Goal: Transaction & Acquisition: Book appointment/travel/reservation

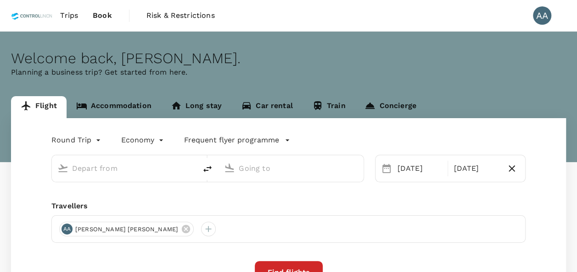
type input "[GEOGRAPHIC_DATA], [GEOGRAPHIC_DATA] (any)"
type input "Tawau (TWU)"
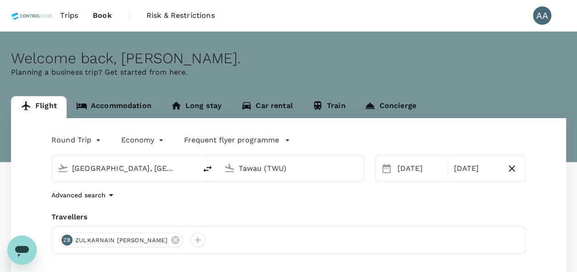
scroll to position [46, 0]
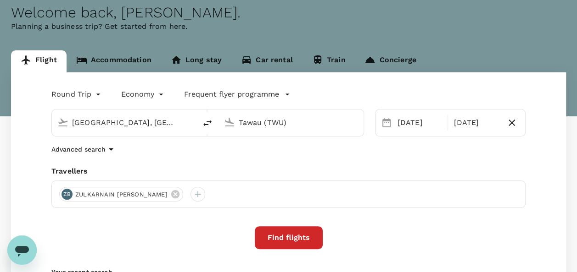
click at [283, 237] on button "Find flights" at bounding box center [289, 238] width 68 height 23
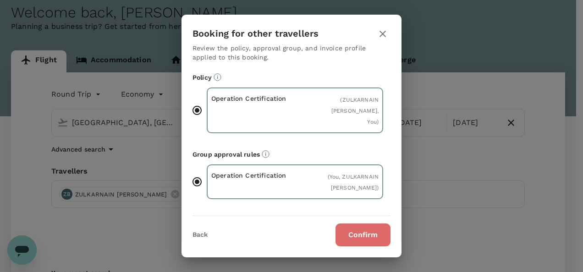
click at [349, 242] on button "Confirm" at bounding box center [363, 235] width 55 height 23
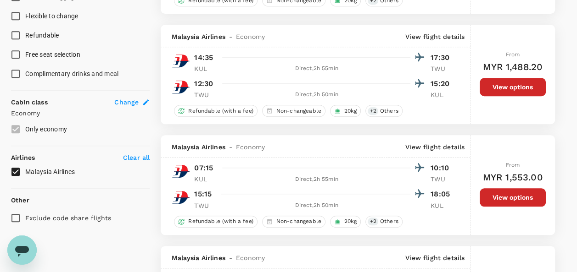
scroll to position [367, 0]
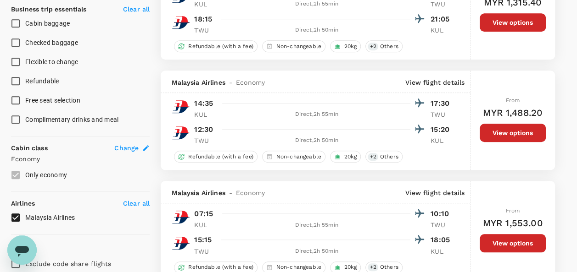
type input "475"
checkbox input "false"
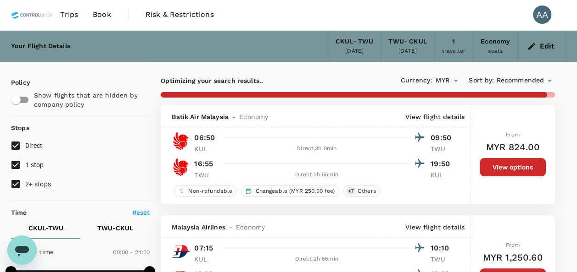
scroll to position [0, 0]
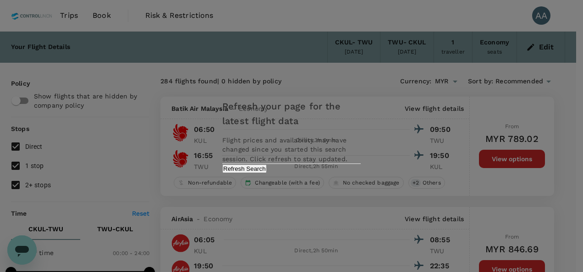
drag, startPoint x: 316, startPoint y: 177, endPoint x: 313, endPoint y: 168, distance: 9.5
click at [267, 173] on button "Refresh Search" at bounding box center [244, 169] width 44 height 9
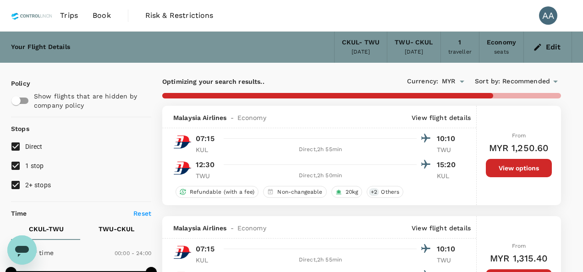
checkbox input "false"
